Goal: Task Accomplishment & Management: Use online tool/utility

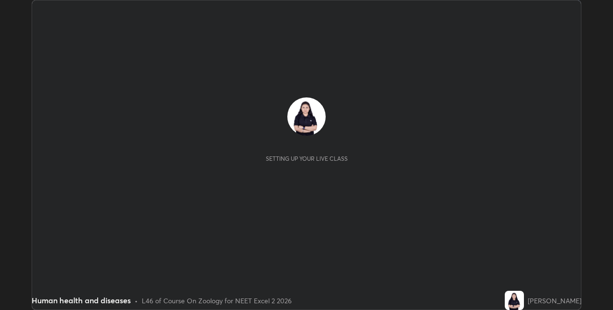
scroll to position [310, 613]
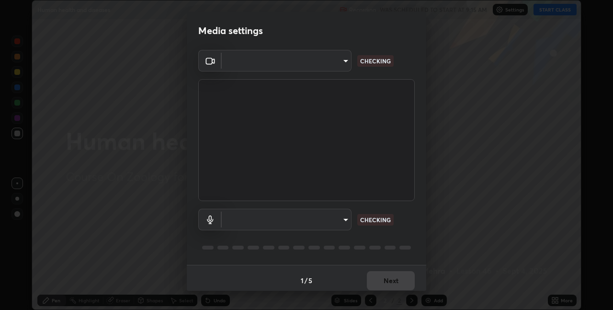
type input "8eb8a9b94d543390f1bf6c46f2de83bcb95ddf8c53c718d69585ea9f7ba8e57b"
type input "communications"
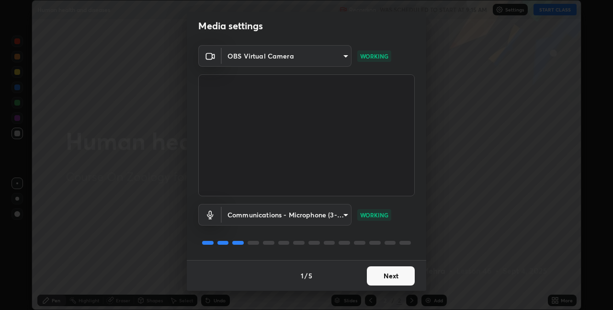
click at [383, 273] on button "Next" at bounding box center [391, 275] width 48 height 19
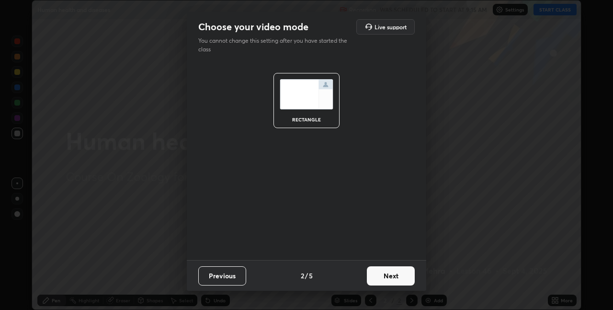
click at [382, 275] on button "Next" at bounding box center [391, 275] width 48 height 19
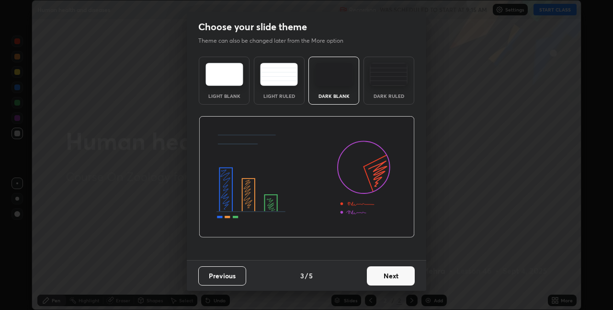
click at [382, 278] on button "Next" at bounding box center [391, 275] width 48 height 19
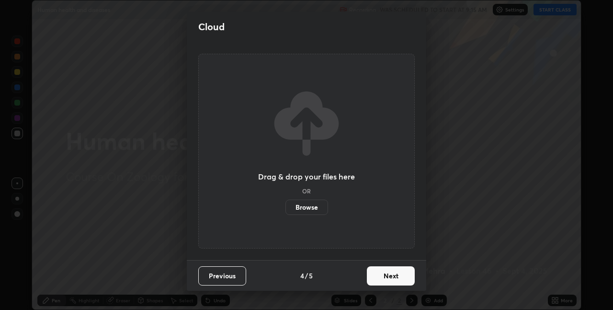
click at [382, 277] on button "Next" at bounding box center [391, 275] width 48 height 19
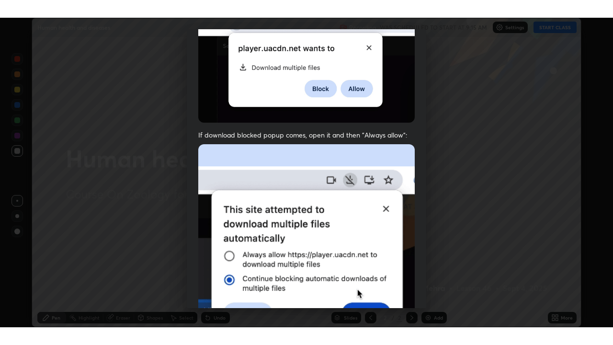
scroll to position [200, 0]
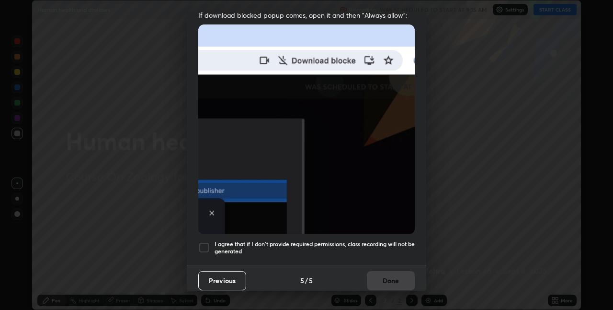
click at [356, 240] on h5 "I agree that if I don't provide required permissions, class recording will not …" at bounding box center [315, 247] width 200 height 15
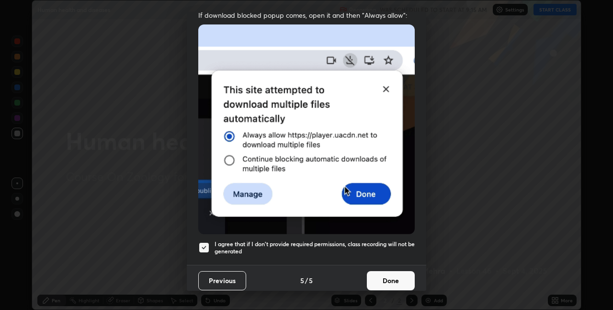
click at [386, 276] on button "Done" at bounding box center [391, 280] width 48 height 19
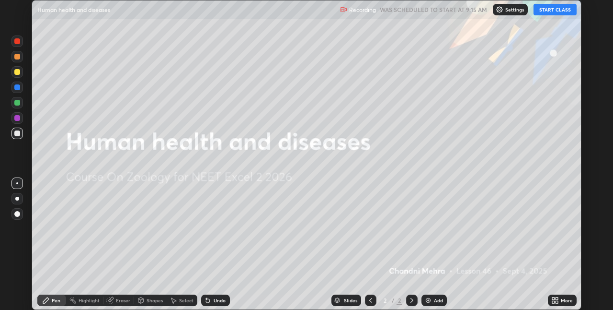
click at [557, 301] on icon at bounding box center [557, 301] width 2 height 2
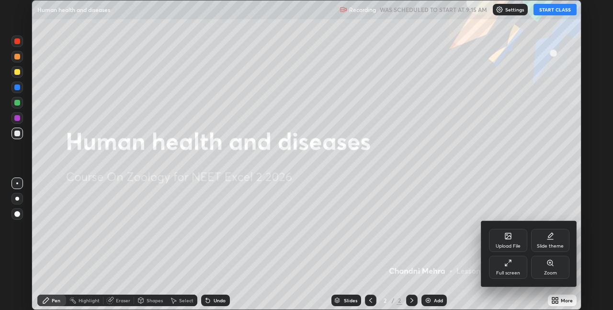
click at [513, 270] on div "Full screen" at bounding box center [508, 272] width 24 height 5
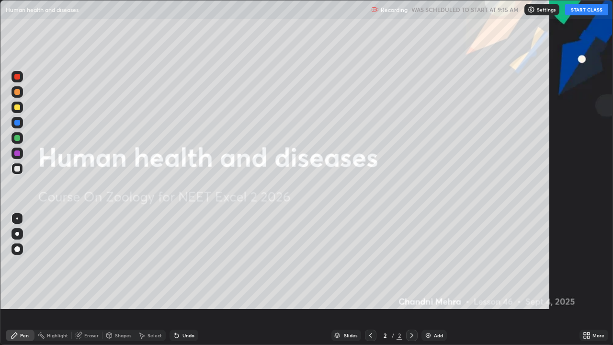
scroll to position [345, 613]
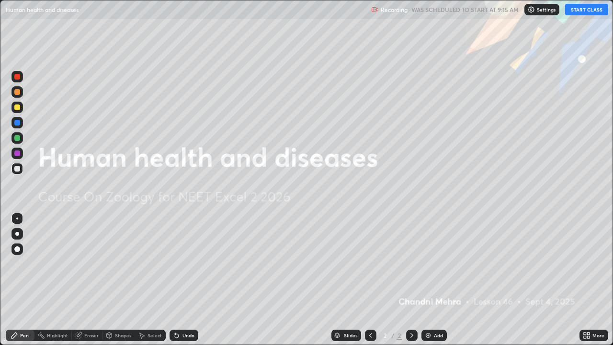
click at [17, 238] on div at bounding box center [16, 233] width 11 height 11
click at [594, 12] on button "START CLASS" at bounding box center [586, 9] width 43 height 11
click at [431, 309] on div "Add" at bounding box center [434, 335] width 25 height 11
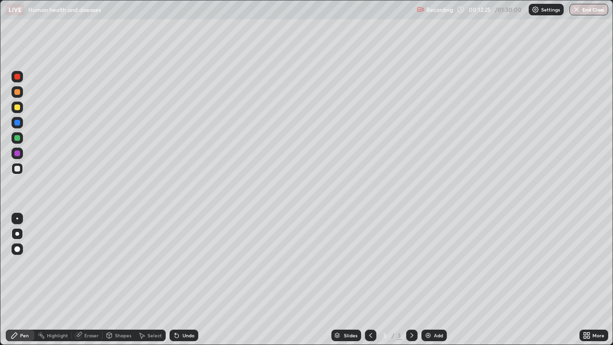
click at [191, 309] on div "Undo" at bounding box center [189, 335] width 12 height 5
click at [187, 309] on div "Undo" at bounding box center [189, 335] width 12 height 5
click at [435, 309] on div "Add" at bounding box center [434, 335] width 25 height 11
click at [183, 309] on div "Undo" at bounding box center [189, 335] width 12 height 5
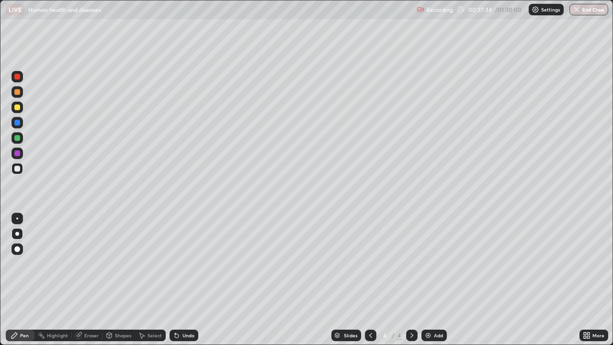
click at [183, 309] on div "Undo" at bounding box center [189, 335] width 12 height 5
click at [16, 77] on div at bounding box center [17, 77] width 6 height 6
click at [17, 167] on div at bounding box center [17, 169] width 6 height 6
click at [16, 76] on div at bounding box center [17, 77] width 6 height 6
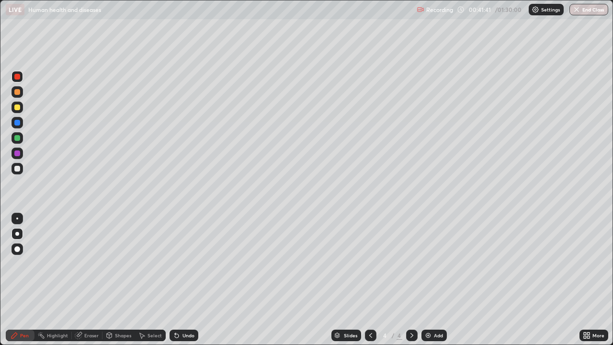
click at [16, 171] on div at bounding box center [17, 169] width 6 height 6
click at [19, 47] on div "Erase all" at bounding box center [17, 172] width 23 height 307
click at [145, 309] on div "Select" at bounding box center [150, 335] width 31 height 11
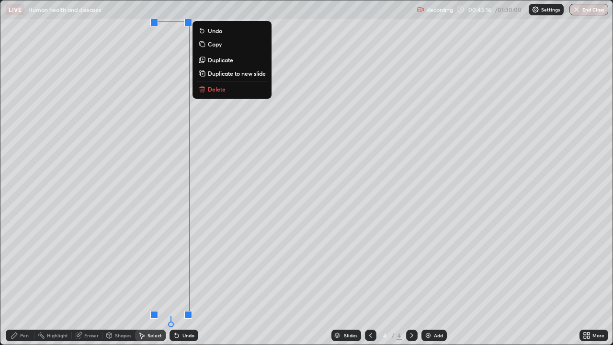
click at [18, 204] on div "Erase all" at bounding box center [17, 172] width 23 height 307
click at [18, 309] on icon at bounding box center [15, 336] width 8 height 8
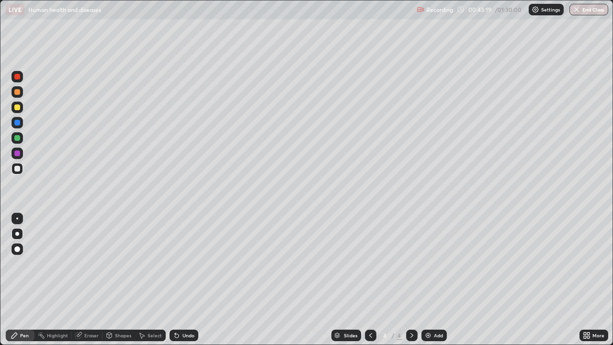
click at [17, 168] on div at bounding box center [17, 169] width 6 height 6
click at [17, 169] on div at bounding box center [17, 169] width 6 height 6
click at [148, 309] on div "Select" at bounding box center [155, 335] width 14 height 5
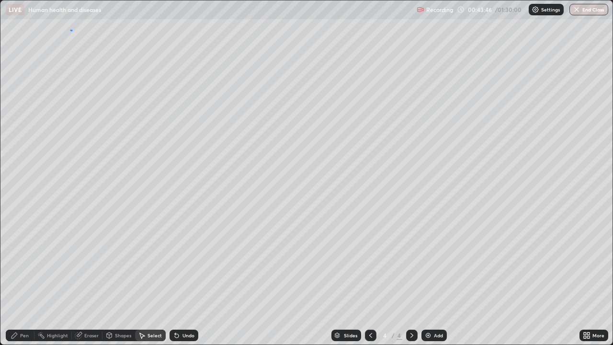
click at [70, 30] on div "0 ° Undo Copy Duplicate Duplicate to new slide Delete" at bounding box center [306, 172] width 612 height 344
click at [76, 271] on div "0 ° Undo Copy Duplicate Duplicate to new slide Delete" at bounding box center [306, 172] width 612 height 344
click at [20, 309] on div "Pen" at bounding box center [24, 335] width 9 height 5
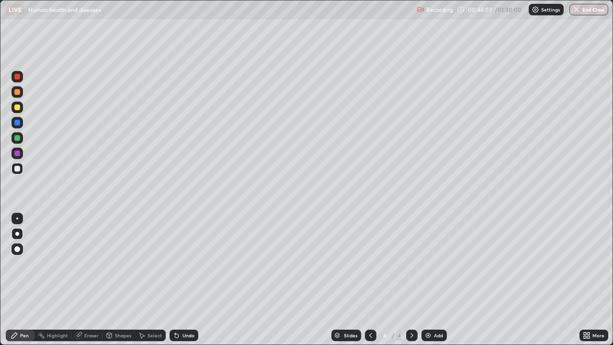
click at [14, 76] on div at bounding box center [17, 77] width 6 height 6
click at [184, 309] on div "Undo" at bounding box center [189, 335] width 12 height 5
click at [183, 309] on div "Undo" at bounding box center [189, 335] width 12 height 5
click at [188, 309] on div "Undo" at bounding box center [189, 335] width 12 height 5
click at [189, 309] on div "Undo" at bounding box center [189, 335] width 12 height 5
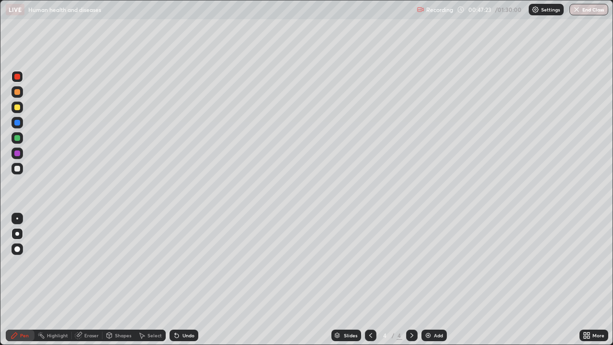
click at [88, 309] on div "Eraser" at bounding box center [91, 335] width 14 height 5
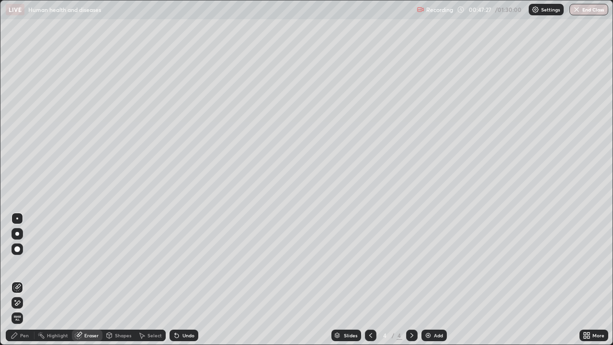
click at [16, 309] on icon at bounding box center [15, 336] width 8 height 8
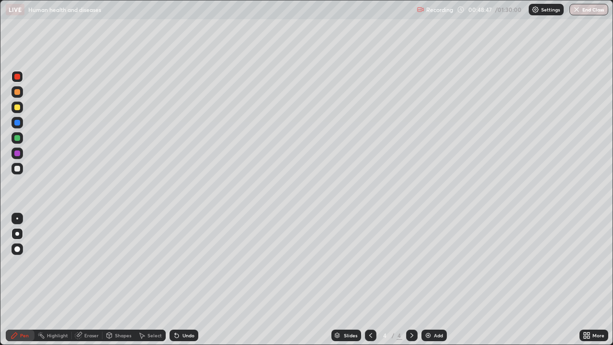
click at [187, 309] on div "Undo" at bounding box center [189, 335] width 12 height 5
click at [188, 309] on div "Undo" at bounding box center [189, 335] width 12 height 5
click at [191, 309] on div "Undo" at bounding box center [189, 335] width 12 height 5
click at [189, 309] on div "Undo" at bounding box center [189, 335] width 12 height 5
click at [187, 309] on div "Undo" at bounding box center [189, 335] width 12 height 5
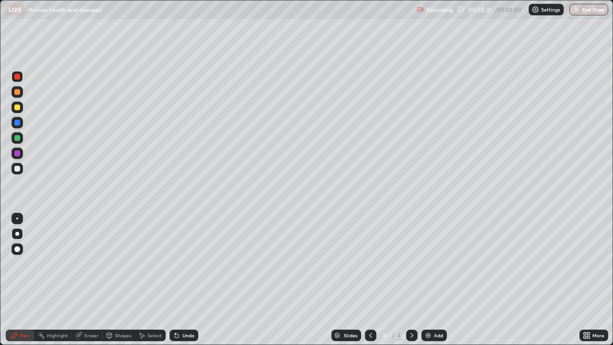
click at [183, 309] on div "Undo" at bounding box center [184, 335] width 29 height 11
click at [184, 309] on div "Undo" at bounding box center [184, 335] width 29 height 11
click at [187, 309] on div "Undo" at bounding box center [189, 335] width 12 height 5
click at [86, 309] on div "Eraser" at bounding box center [91, 335] width 14 height 5
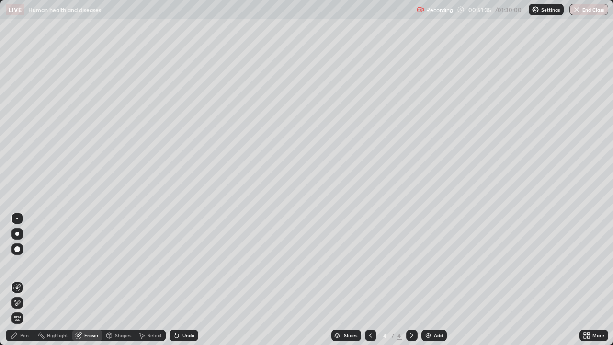
click at [23, 309] on div "Pen" at bounding box center [24, 335] width 9 height 5
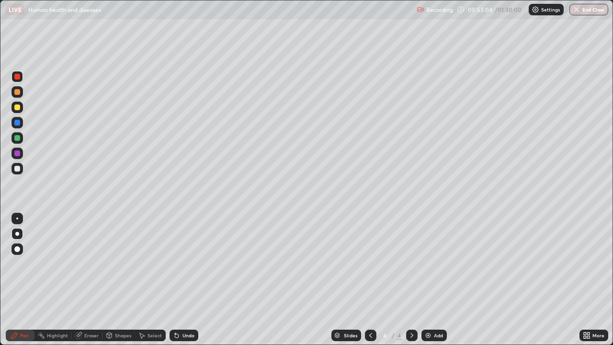
click at [186, 309] on div "Undo" at bounding box center [189, 335] width 12 height 5
click at [188, 309] on div "Undo" at bounding box center [189, 335] width 12 height 5
click at [189, 309] on div "Undo" at bounding box center [184, 335] width 29 height 11
click at [190, 309] on div "Undo" at bounding box center [189, 335] width 12 height 5
click at [146, 309] on div "Select" at bounding box center [150, 335] width 31 height 11
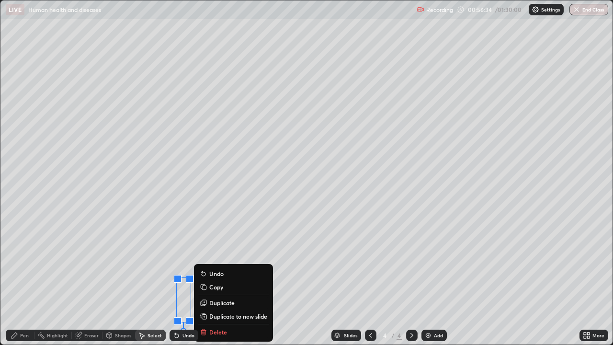
click at [169, 296] on div "0 ° Undo Copy Duplicate Duplicate to new slide Delete" at bounding box center [306, 172] width 612 height 344
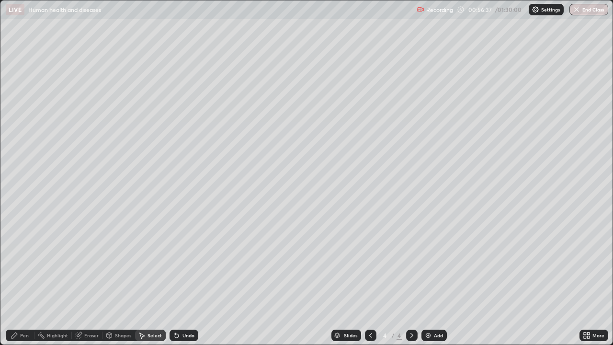
click at [85, 309] on div "Eraser" at bounding box center [91, 335] width 14 height 5
click at [22, 309] on div "Pen" at bounding box center [24, 335] width 9 height 5
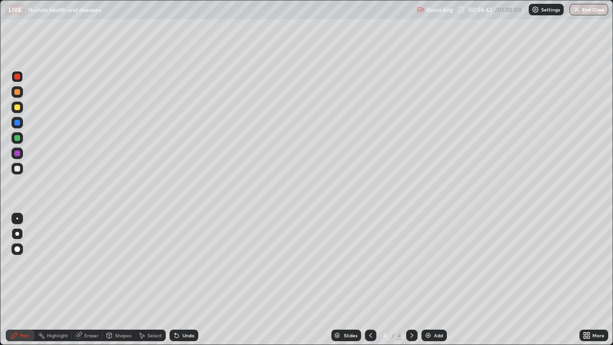
click at [18, 167] on div at bounding box center [17, 169] width 6 height 6
click at [20, 76] on div at bounding box center [17, 77] width 6 height 6
click at [84, 309] on div "Eraser" at bounding box center [91, 335] width 14 height 5
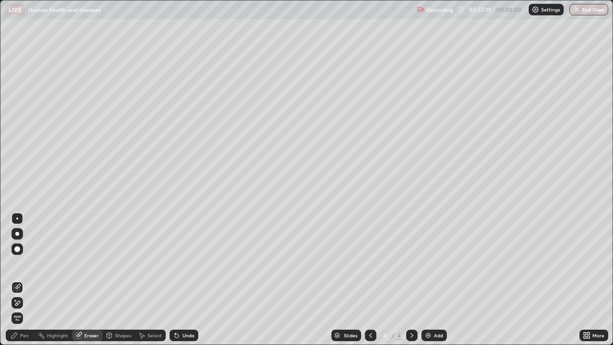
click at [20, 309] on div "Pen" at bounding box center [20, 335] width 29 height 11
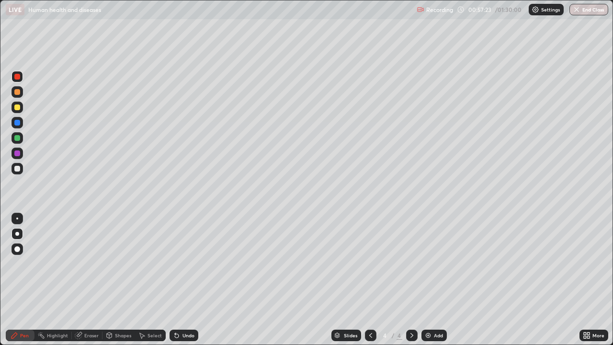
click at [20, 169] on div at bounding box center [17, 169] width 6 height 6
click at [19, 169] on div at bounding box center [17, 169] width 6 height 6
click at [18, 168] on div at bounding box center [17, 169] width 6 height 6
click at [18, 169] on div at bounding box center [17, 169] width 6 height 6
click at [149, 309] on div "Select" at bounding box center [155, 335] width 14 height 5
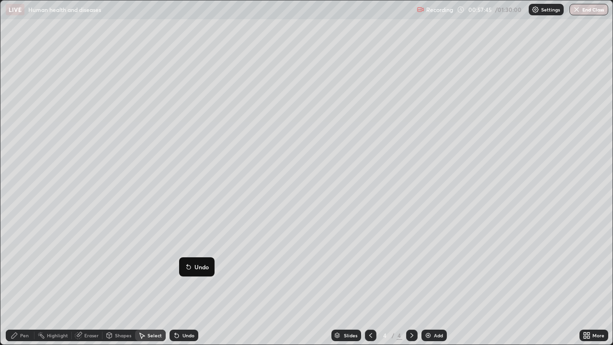
click at [160, 260] on div "0 ° Undo Copy Duplicate Duplicate to new slide Delete" at bounding box center [306, 172] width 612 height 344
click at [161, 249] on div "0 ° Undo Copy Duplicate Duplicate to new slide Delete" at bounding box center [306, 172] width 612 height 344
click at [153, 216] on div "0 ° Undo Copy Duplicate Duplicate to new slide Delete" at bounding box center [306, 172] width 612 height 344
click at [21, 309] on div "Pen" at bounding box center [24, 335] width 9 height 5
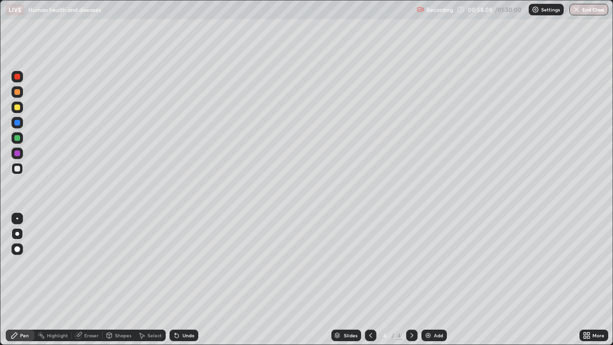
click at [15, 76] on div at bounding box center [17, 77] width 6 height 6
click at [184, 309] on div "Undo" at bounding box center [189, 335] width 12 height 5
click at [188, 309] on div "Undo" at bounding box center [189, 335] width 12 height 5
click at [189, 309] on div "Undo" at bounding box center [184, 335] width 29 height 11
click at [150, 309] on div "Select" at bounding box center [155, 335] width 14 height 5
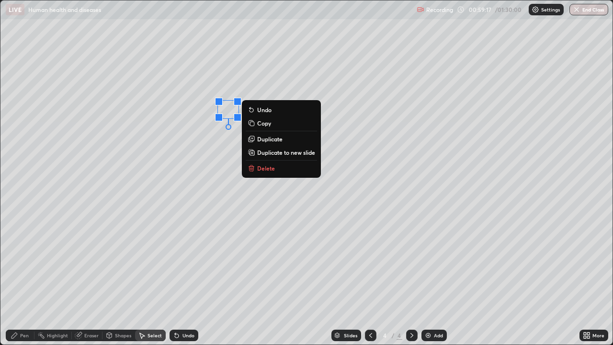
click at [223, 129] on div "0 ° Undo Copy Duplicate Duplicate to new slide Delete" at bounding box center [306, 172] width 612 height 344
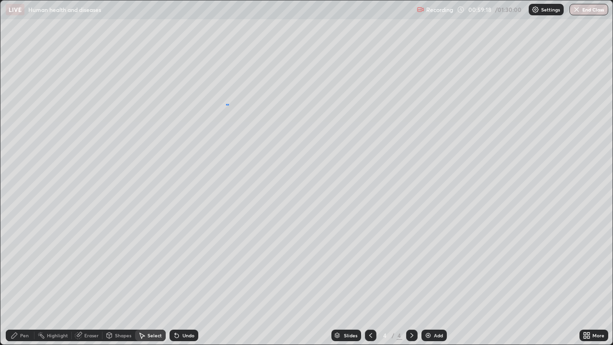
click at [0, 0] on div at bounding box center [0, 0] width 0 height 0
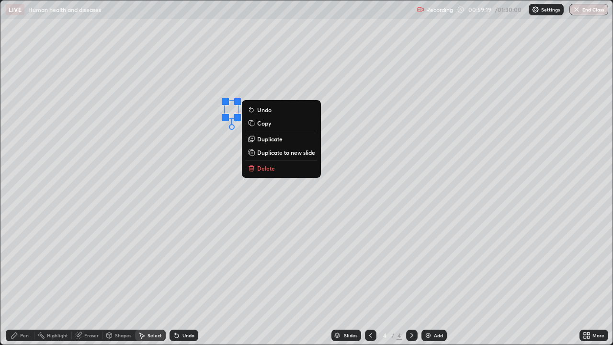
click at [219, 130] on div "0 ° Undo Copy Duplicate Duplicate to new slide Delete" at bounding box center [306, 172] width 612 height 344
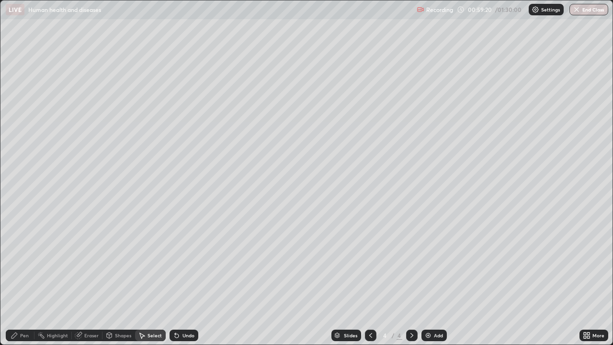
click at [18, 309] on div "Erase all" at bounding box center [17, 172] width 23 height 307
click at [18, 309] on div "Pen" at bounding box center [20, 335] width 29 height 11
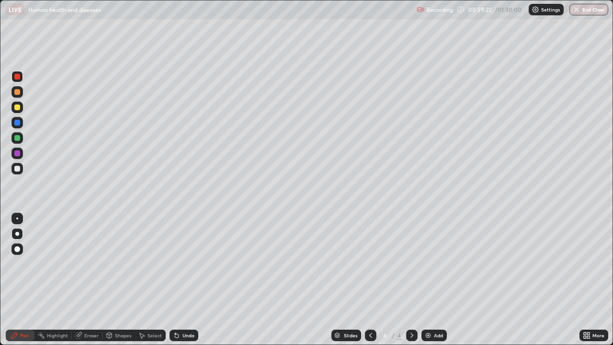
click at [16, 169] on div at bounding box center [17, 169] width 6 height 6
click at [121, 309] on div "Shapes" at bounding box center [123, 335] width 16 height 5
click at [59, 309] on div "Highlight" at bounding box center [57, 335] width 21 height 5
click at [87, 309] on div "Eraser" at bounding box center [91, 335] width 14 height 5
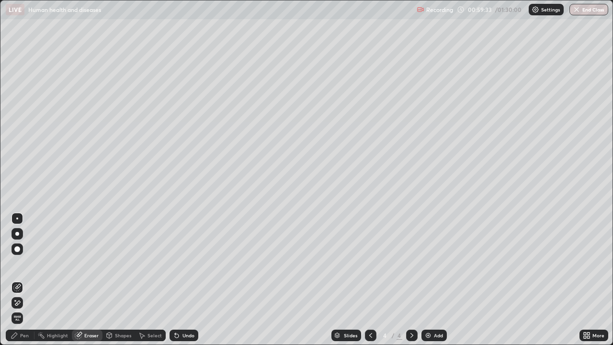
click at [151, 309] on div "Select" at bounding box center [155, 335] width 14 height 5
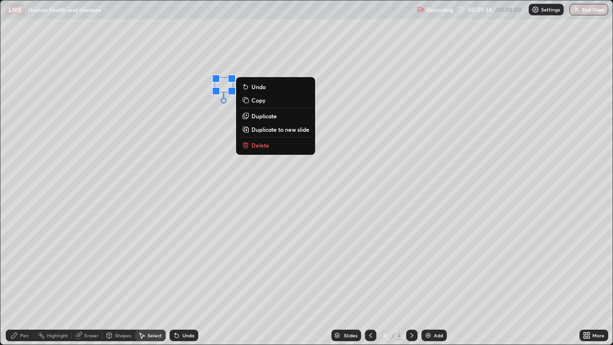
click at [206, 86] on div "0 ° Undo Copy Duplicate Duplicate to new slide Delete" at bounding box center [306, 172] width 612 height 344
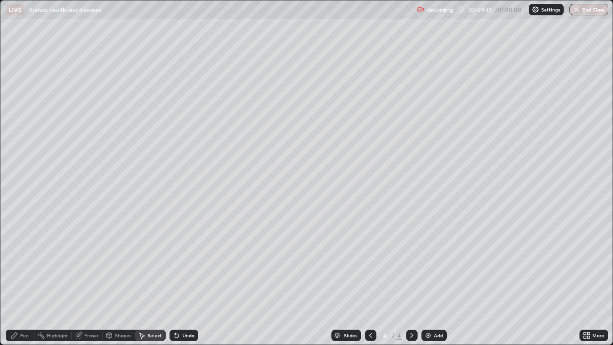
click at [20, 309] on div "Pen" at bounding box center [20, 335] width 29 height 11
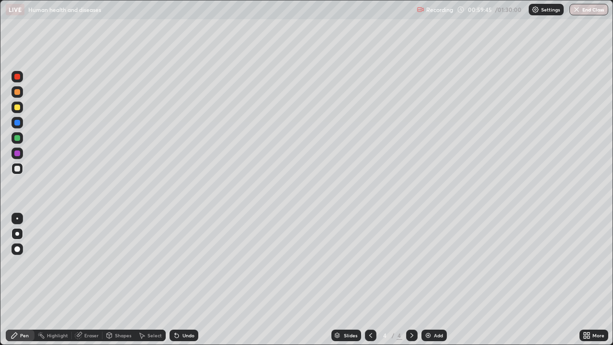
click at [15, 76] on div at bounding box center [17, 77] width 6 height 6
click at [149, 309] on div "Select" at bounding box center [150, 335] width 31 height 11
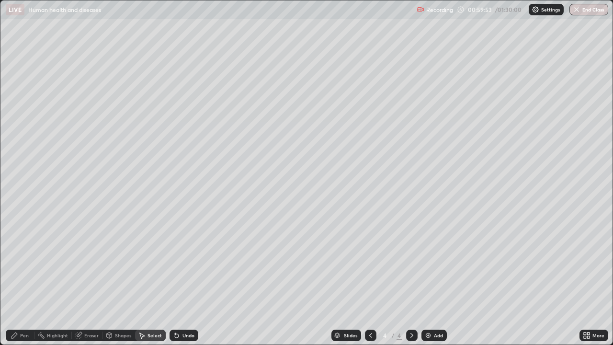
click at [151, 309] on div "Select" at bounding box center [155, 335] width 14 height 5
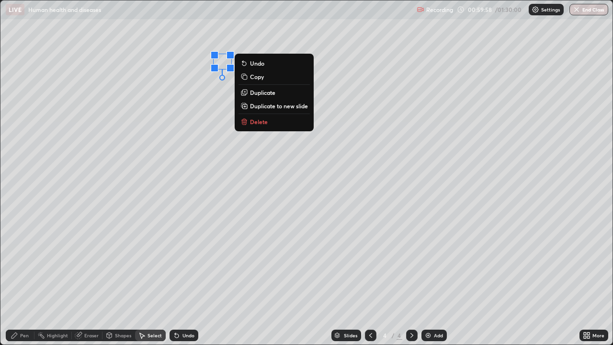
click at [242, 61] on icon at bounding box center [242, 61] width 1 height 1
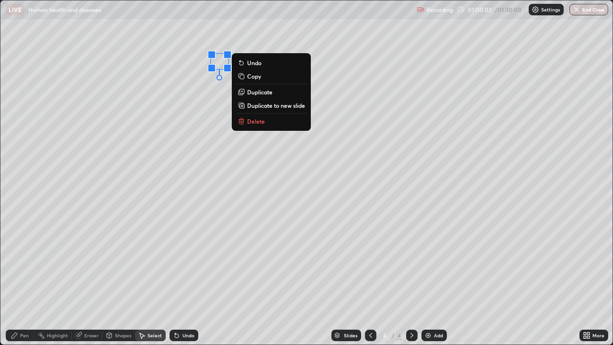
click at [240, 62] on icon at bounding box center [242, 63] width 4 height 4
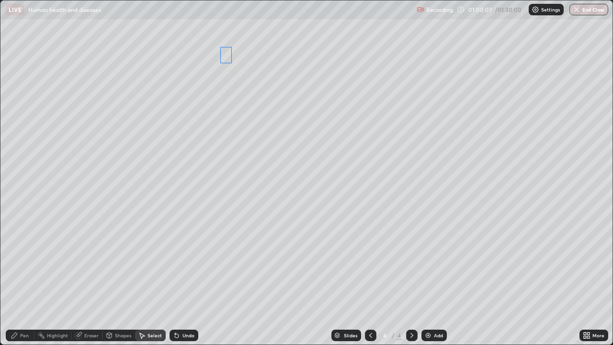
click at [225, 55] on div "0 ° Undo Copy Duplicate Duplicate to new slide Delete" at bounding box center [306, 172] width 612 height 344
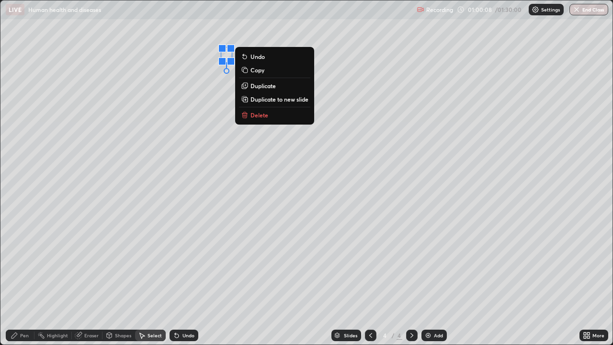
click at [211, 59] on div "0 ° Undo Copy Duplicate Duplicate to new slide Delete" at bounding box center [306, 172] width 612 height 344
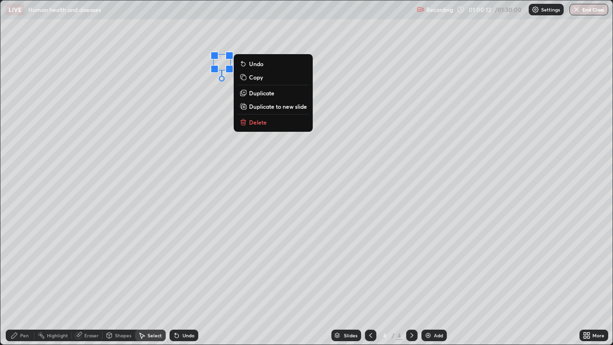
click at [205, 66] on div "0 ° Undo Copy Duplicate Duplicate to new slide Delete" at bounding box center [306, 172] width 612 height 344
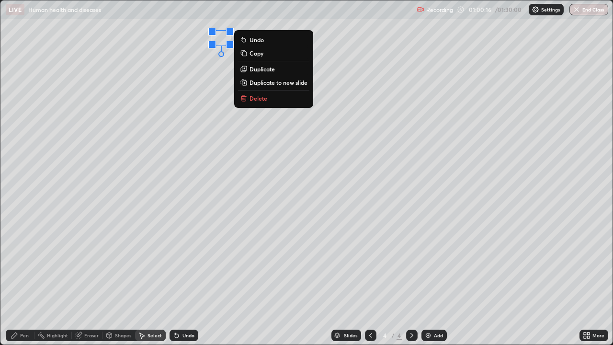
click at [203, 39] on div "0 ° Undo Copy Duplicate Duplicate to new slide Delete" at bounding box center [306, 172] width 612 height 344
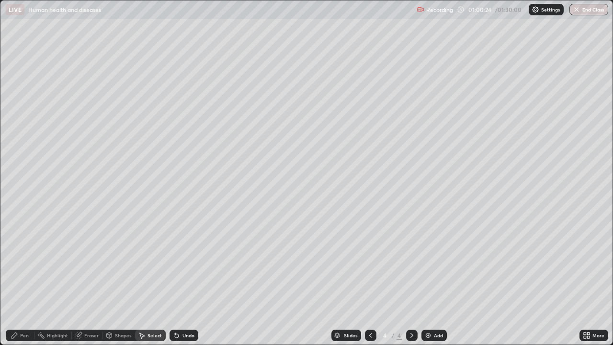
click at [24, 309] on div "Pen" at bounding box center [24, 335] width 9 height 5
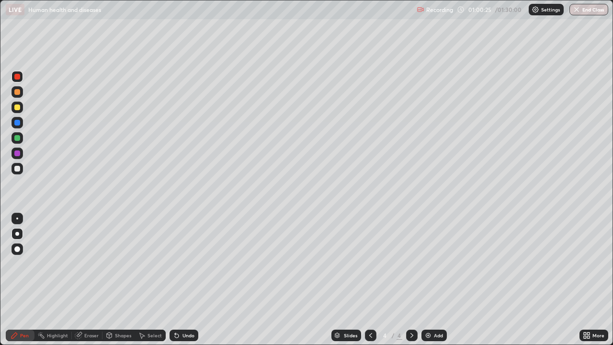
click at [18, 79] on div at bounding box center [17, 77] width 6 height 6
click at [179, 309] on div "Undo" at bounding box center [184, 335] width 29 height 11
click at [85, 309] on div "Eraser" at bounding box center [91, 335] width 14 height 5
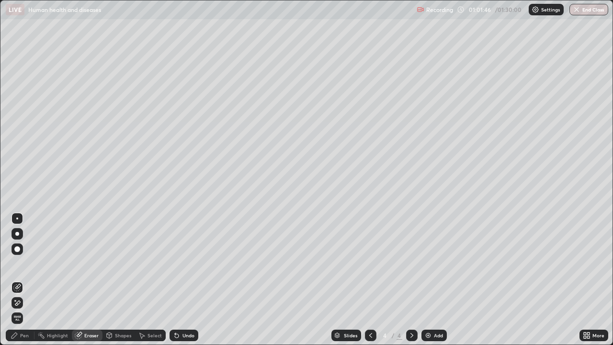
click at [17, 309] on icon at bounding box center [14, 336] width 6 height 6
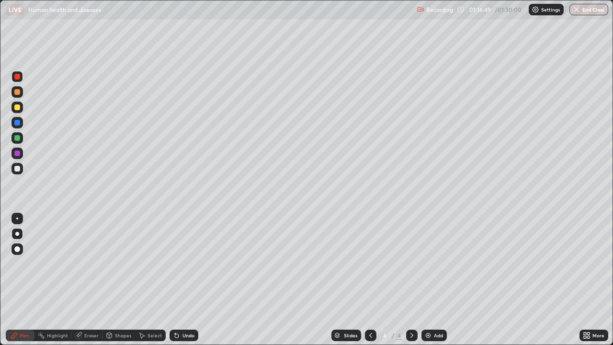
click at [588, 11] on button "End Class" at bounding box center [589, 9] width 39 height 11
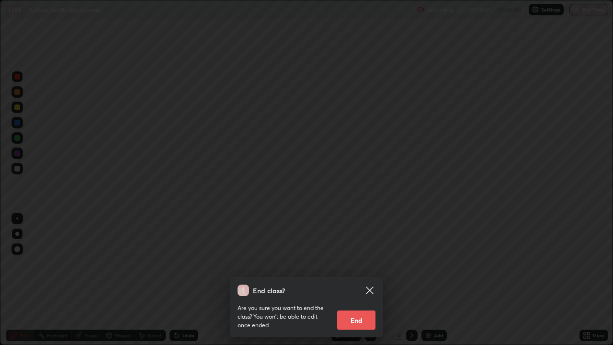
click at [356, 309] on button "End" at bounding box center [356, 319] width 38 height 19
